Goal: Check status: Check status

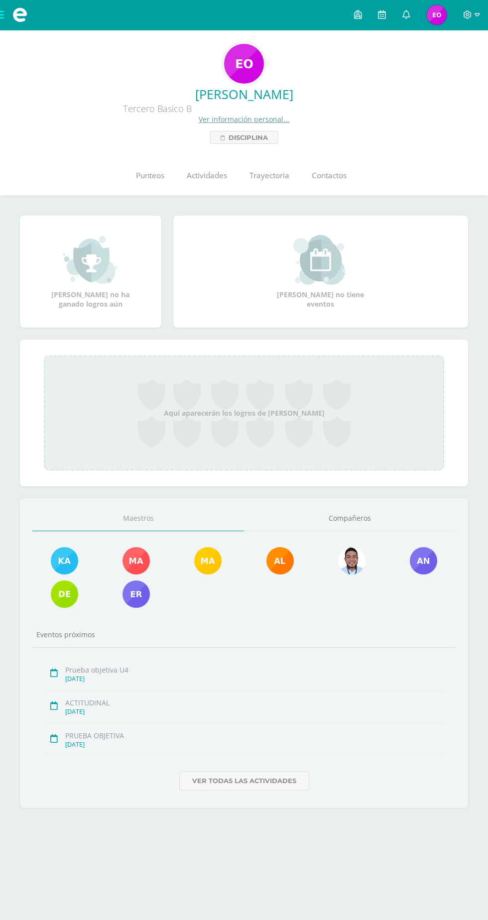
click at [404, 14] on icon at bounding box center [406, 14] width 8 height 9
click at [428, 723] on div "ACTITUDINAL [DATE]" at bounding box center [244, 706] width 402 height 33
click at [134, 193] on link "Punteos" at bounding box center [149, 176] width 51 height 40
